Goal: Task Accomplishment & Management: Manage account settings

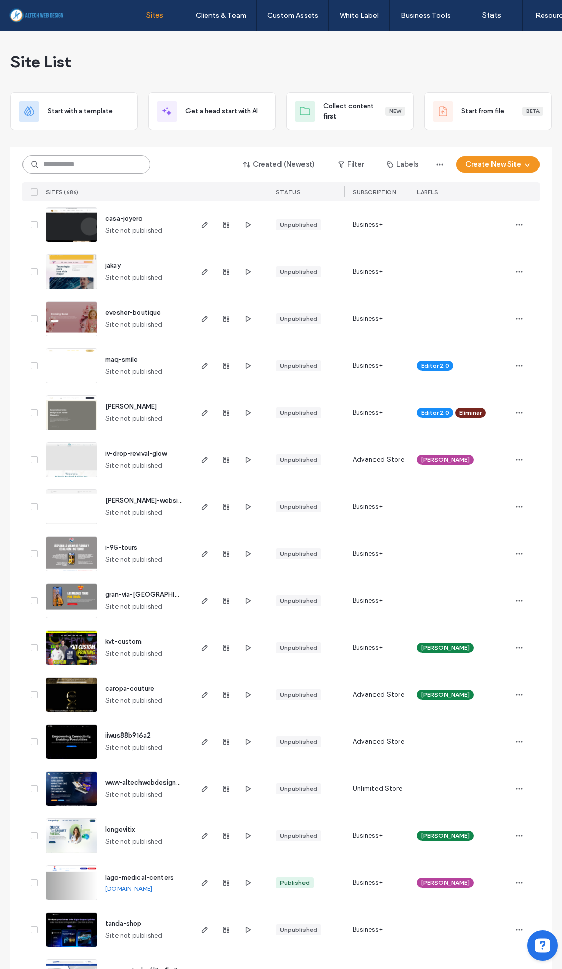
click at [119, 165] on input at bounding box center [86, 164] width 128 height 18
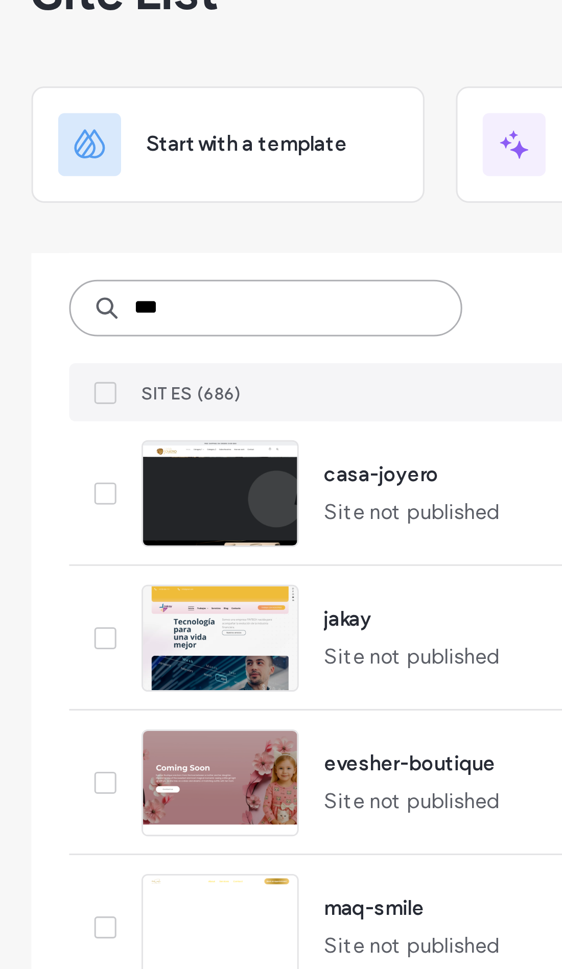
type input "****"
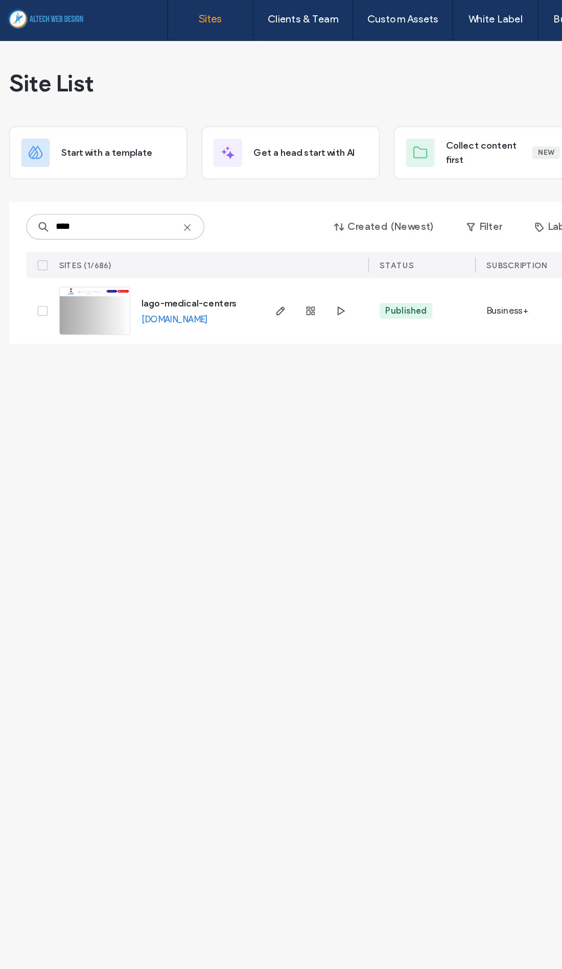
click at [223, 225] on use "button" at bounding box center [226, 225] width 6 height 6
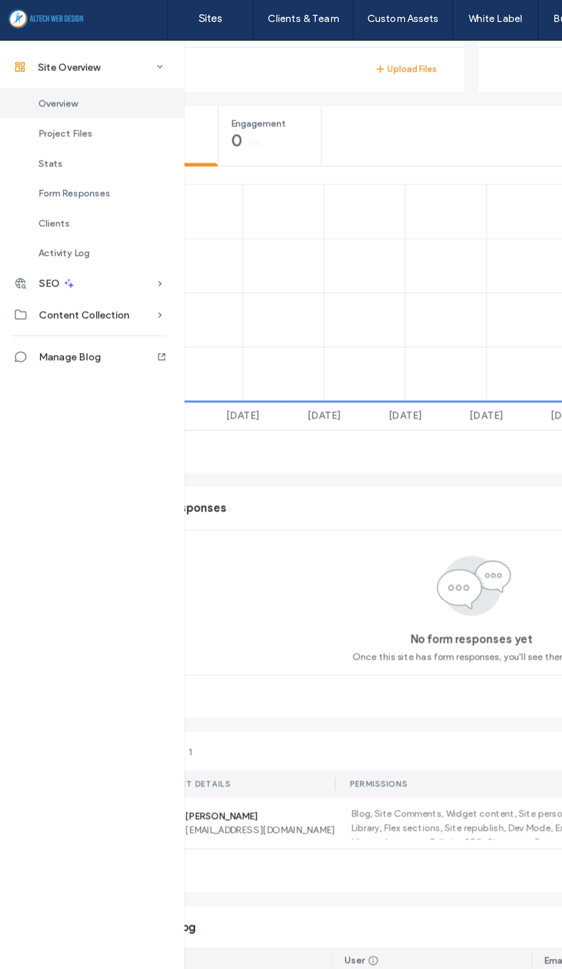
scroll to position [371, 43]
click at [329, 595] on label "Blog, Site Comments, Widget content, Site personalization, Content Library, Fle…" at bounding box center [370, 591] width 221 height 23
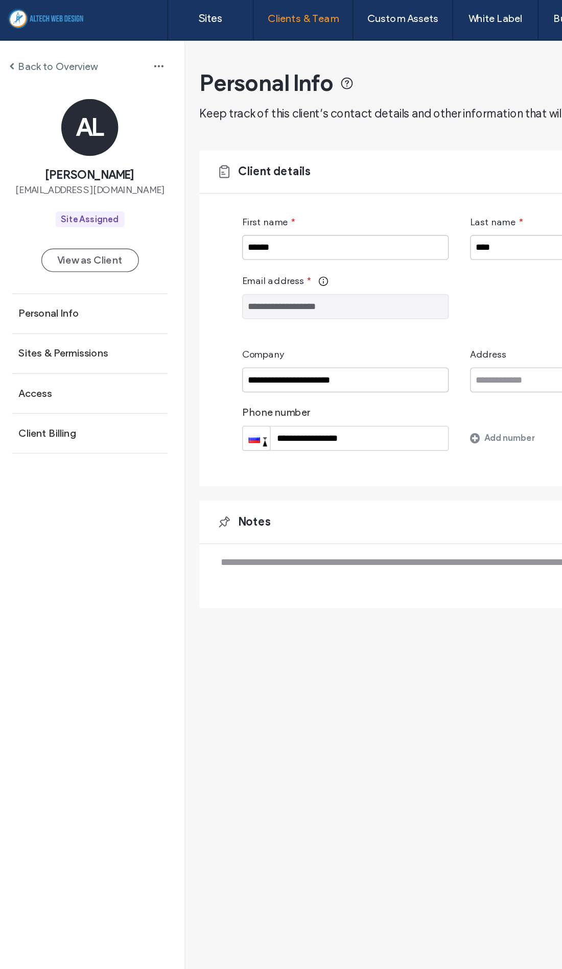
click at [22, 316] on label "Client Billing" at bounding box center [37, 312] width 41 height 9
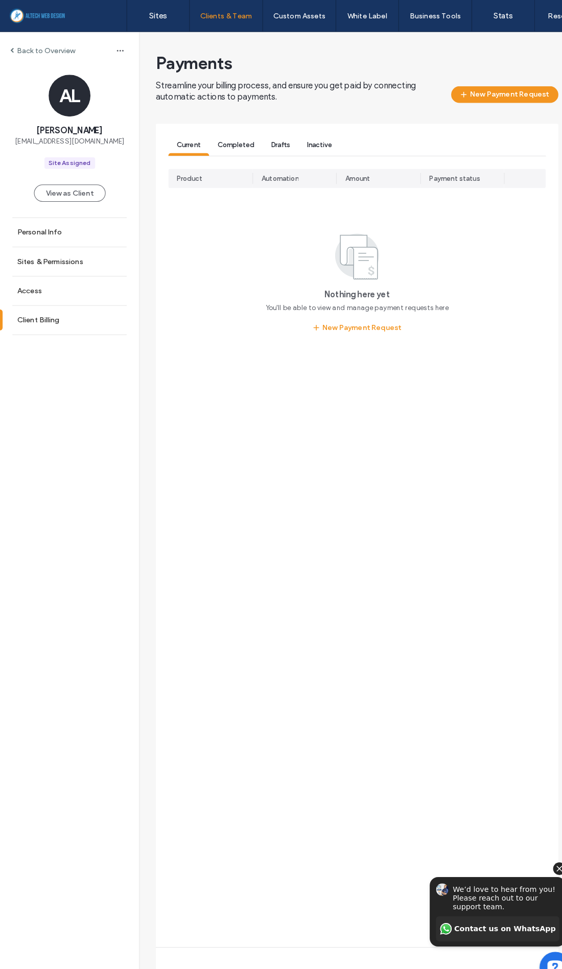
click at [519, 95] on button "New Payment Request" at bounding box center [493, 92] width 105 height 16
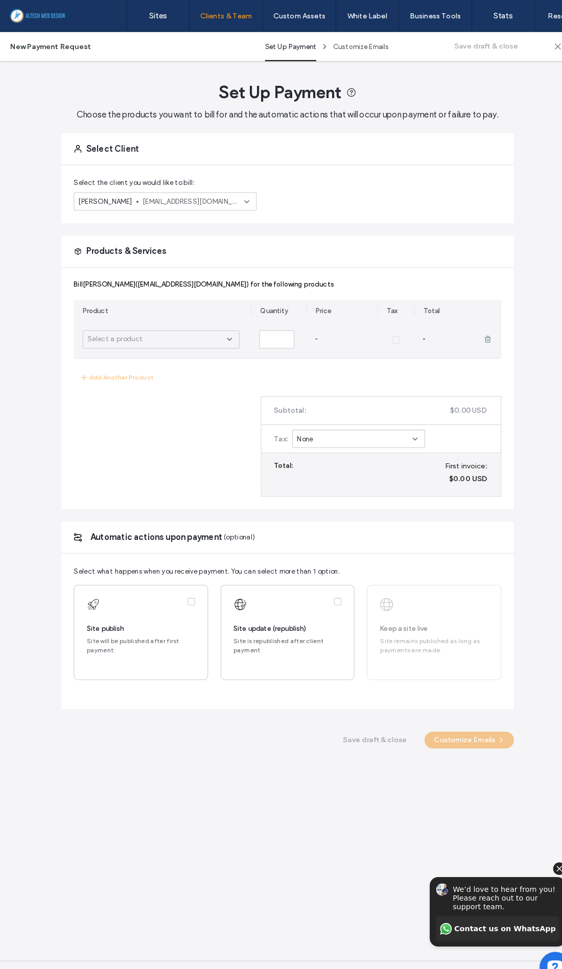
click at [204, 341] on div "Select a product" at bounding box center [157, 332] width 153 height 18
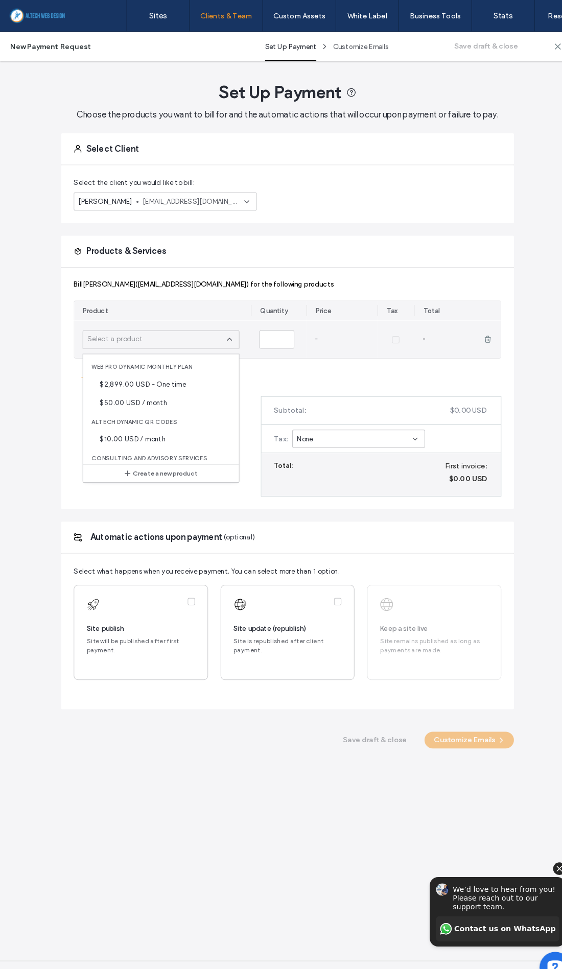
scroll to position [946, 0]
click at [175, 399] on div "$50.00 USD / month" at bounding box center [157, 392] width 152 height 18
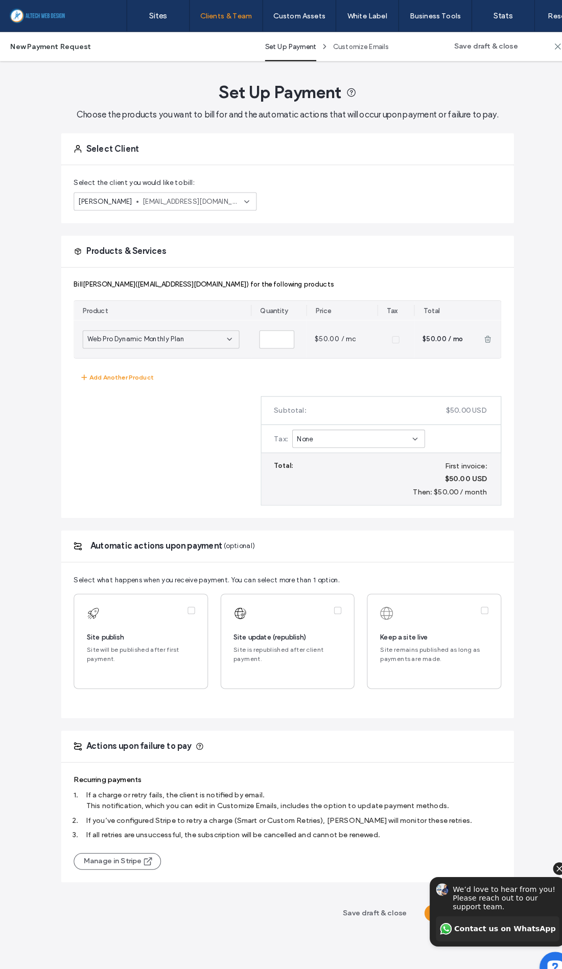
click at [141, 627] on label at bounding box center [137, 626] width 130 height 92
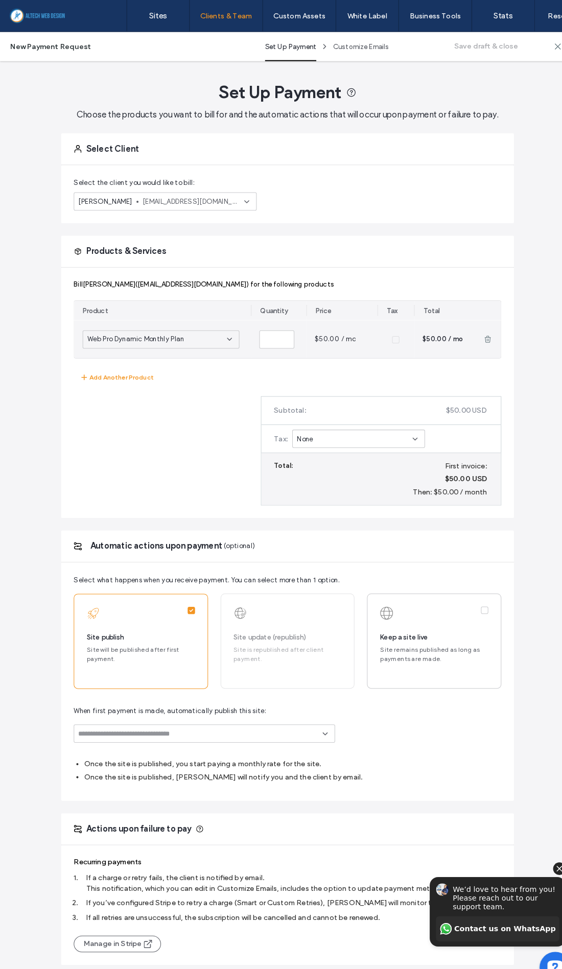
click at [448, 633] on label at bounding box center [424, 626] width 130 height 92
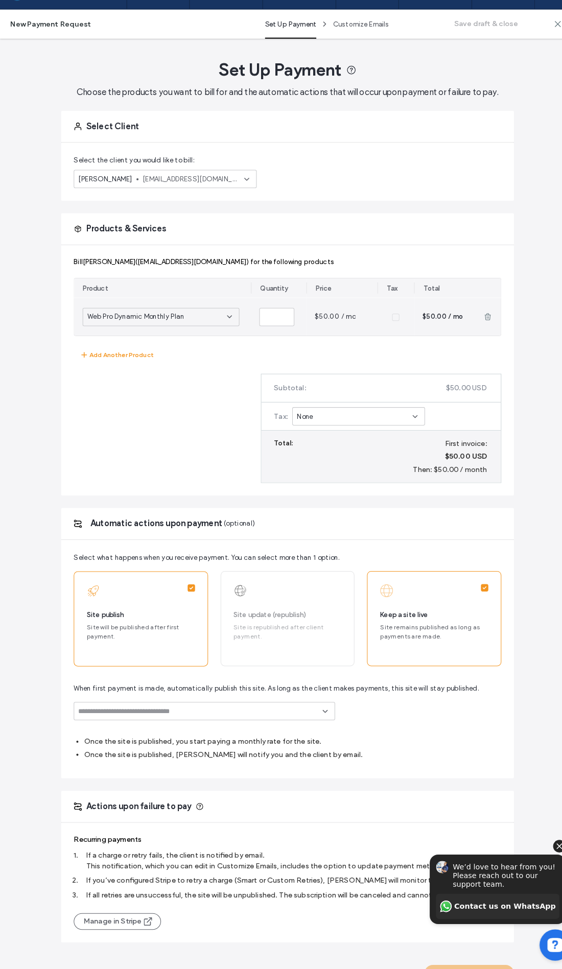
click at [290, 721] on input at bounding box center [196, 717] width 238 height 8
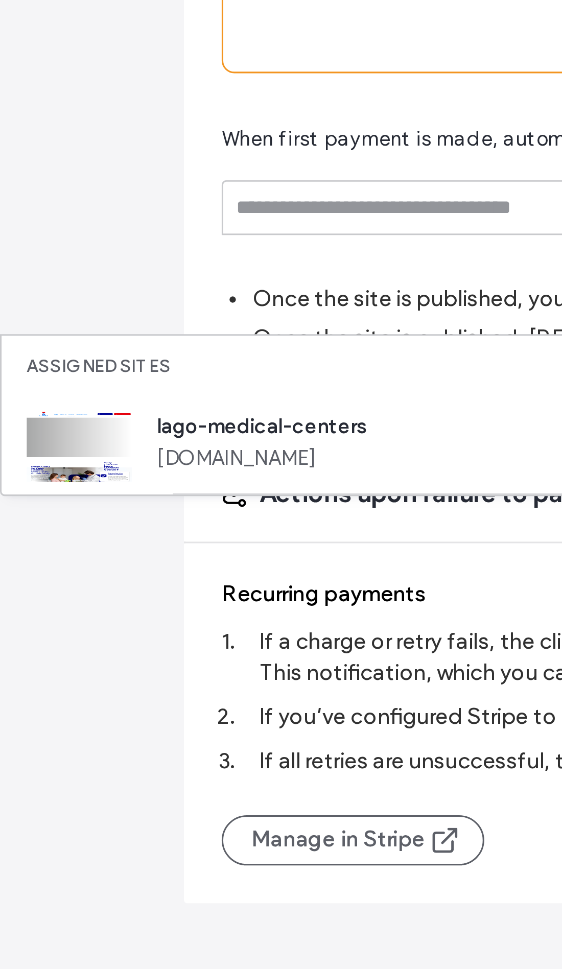
click at [135, 793] on span "[DOMAIN_NAME]" at bounding box center [130, 798] width 158 height 10
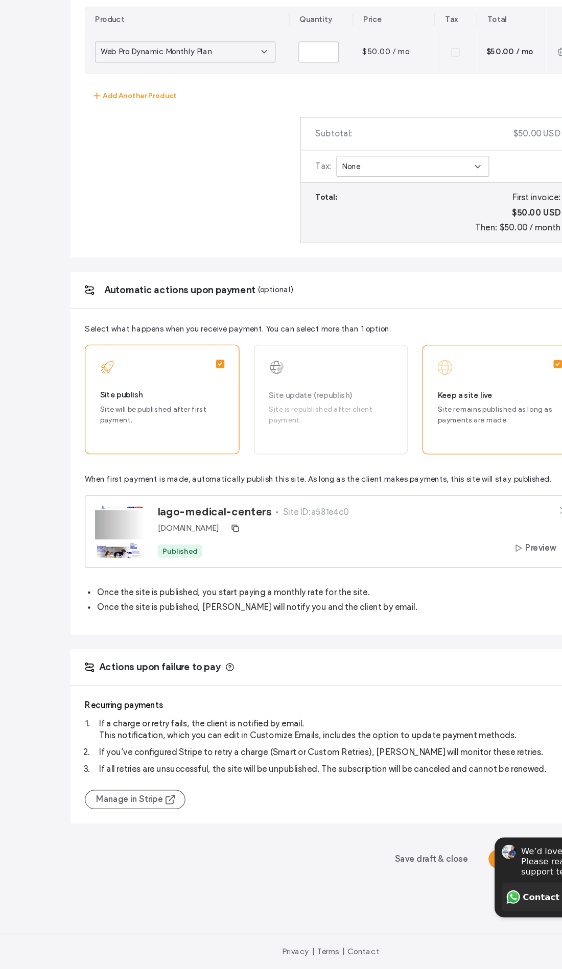
scroll to position [295, 0]
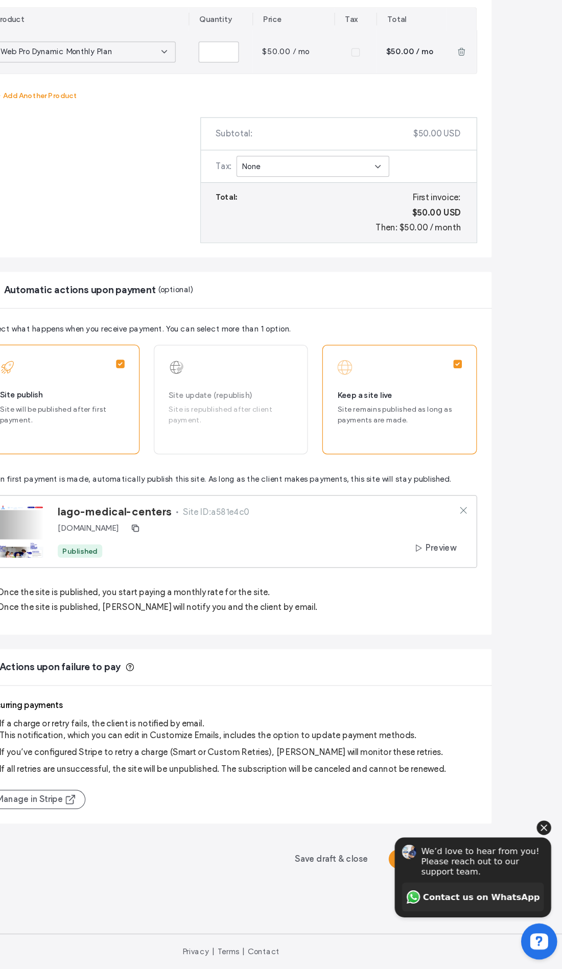
click at [526, 815] on div "We’d love to hear from you! Please reach out to our support team. Contact us on…" at bounding box center [457, 853] width 143 height 92
click at [524, 815] on div "We’d love to hear from you! Please reach out to our support team. Contact us on…" at bounding box center [457, 853] width 143 height 92
click at [522, 819] on icon "Hide invitation" at bounding box center [518, 818] width 12 height 12
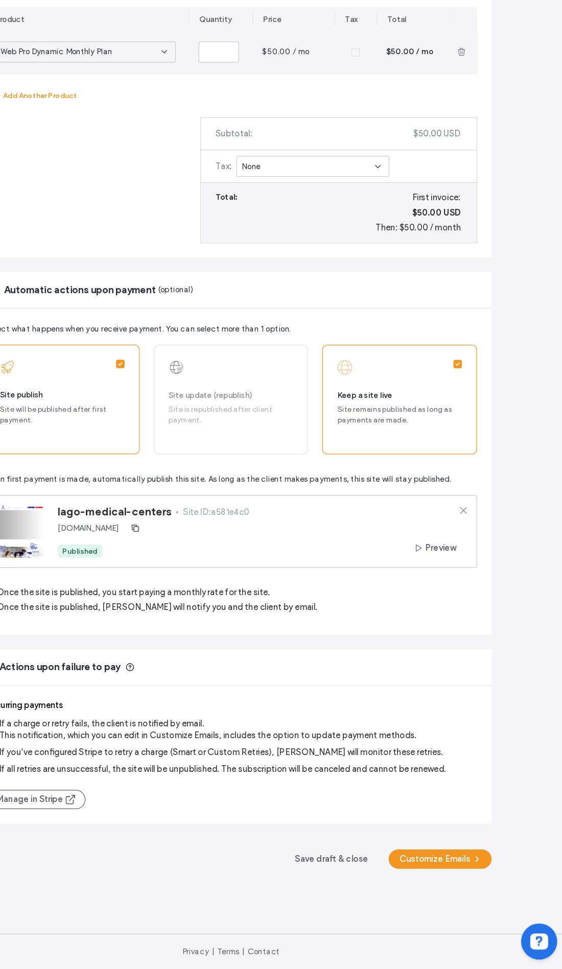
click at [415, 867] on button "Customize Emails" at bounding box center [458, 875] width 87 height 16
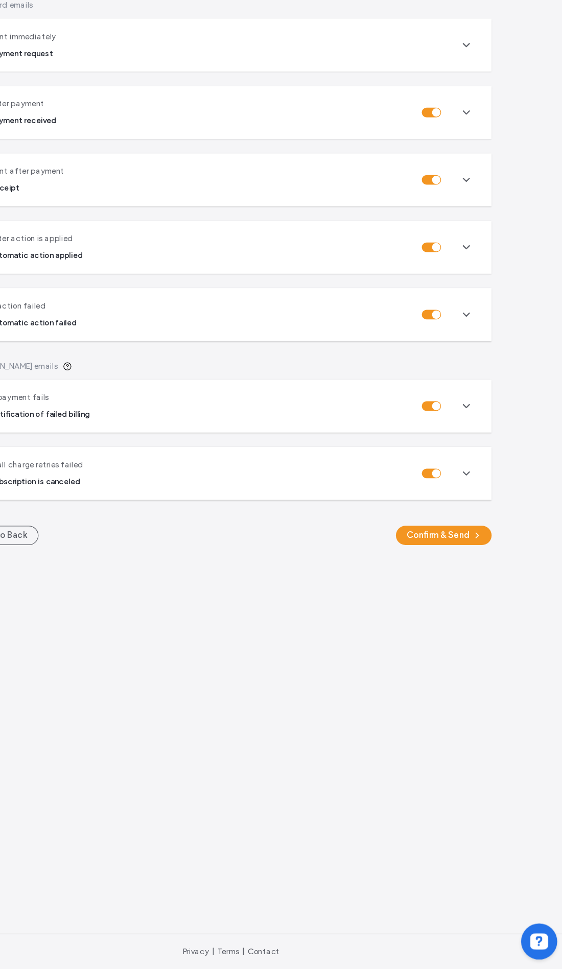
click at [421, 592] on button "Confirm & Send" at bounding box center [461, 600] width 81 height 16
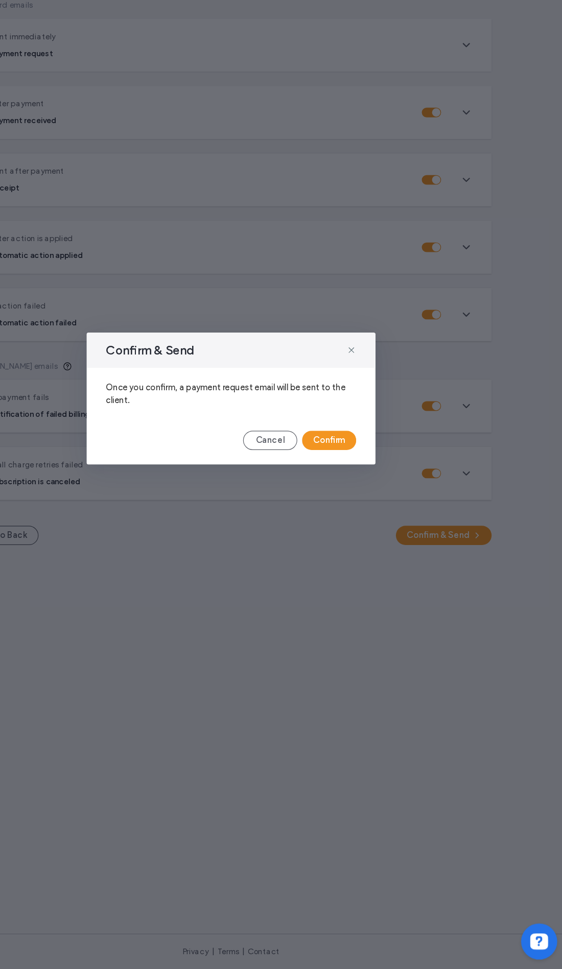
click at [341, 512] on button "Confirm" at bounding box center [364, 520] width 46 height 16
